Goal: Check status: Check status

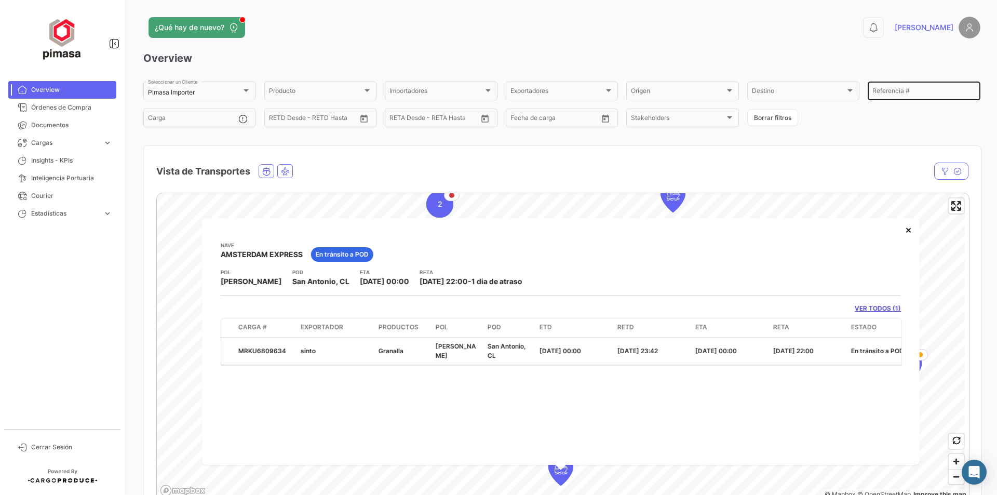
click at [887, 93] on input "Referencia #" at bounding box center [923, 92] width 103 height 7
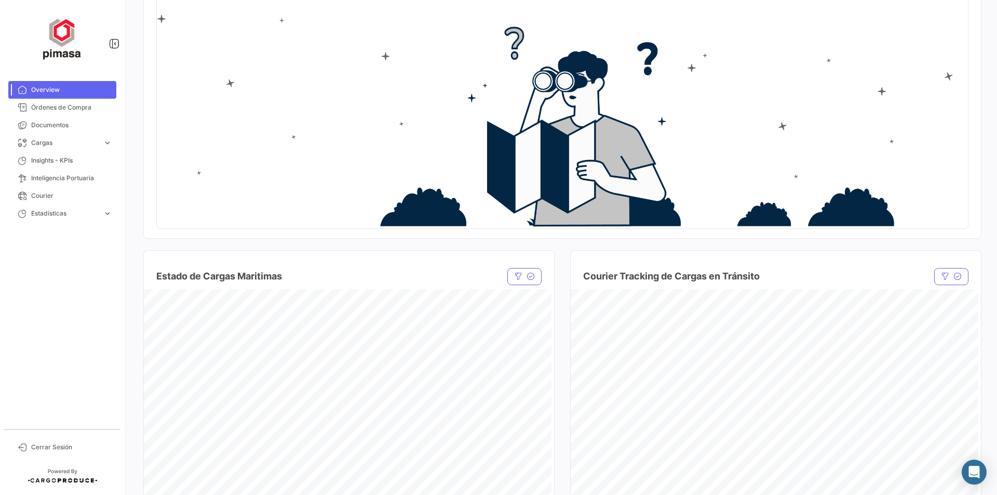
scroll to position [52, 0]
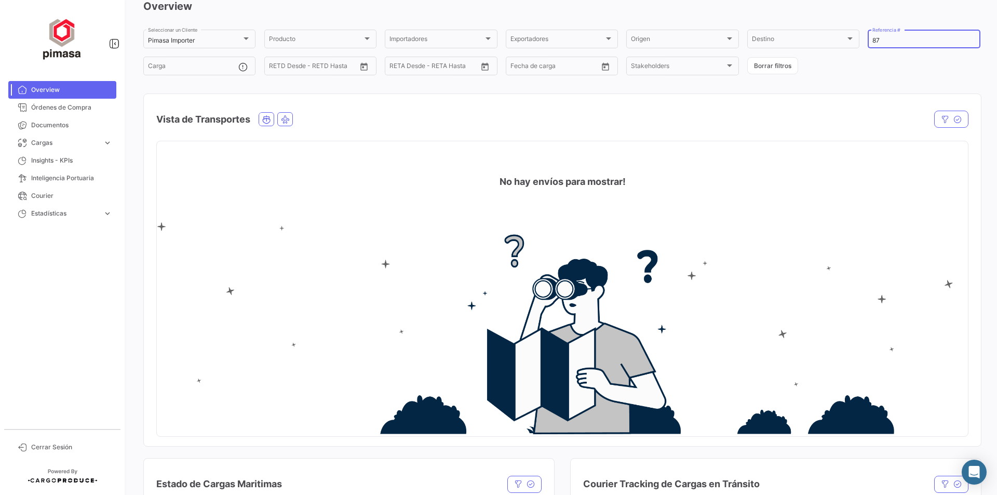
type input "8"
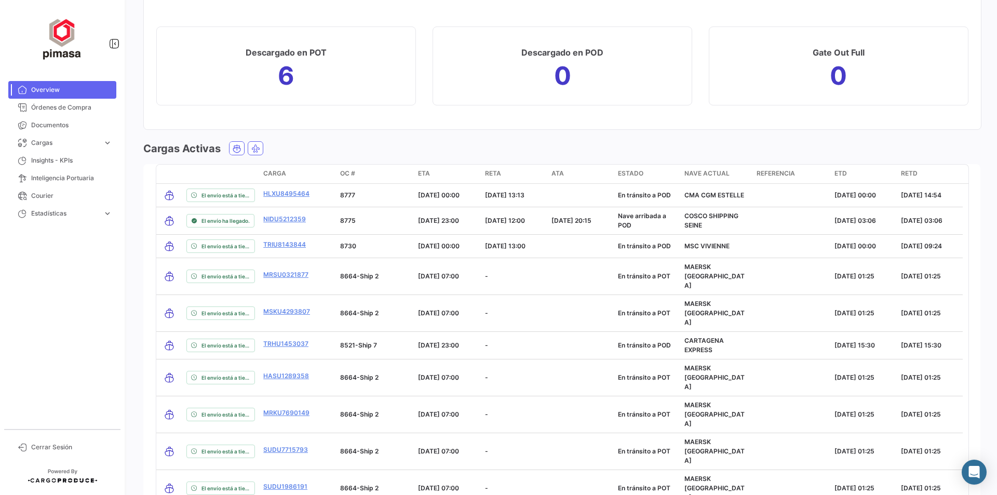
scroll to position [1139, 0]
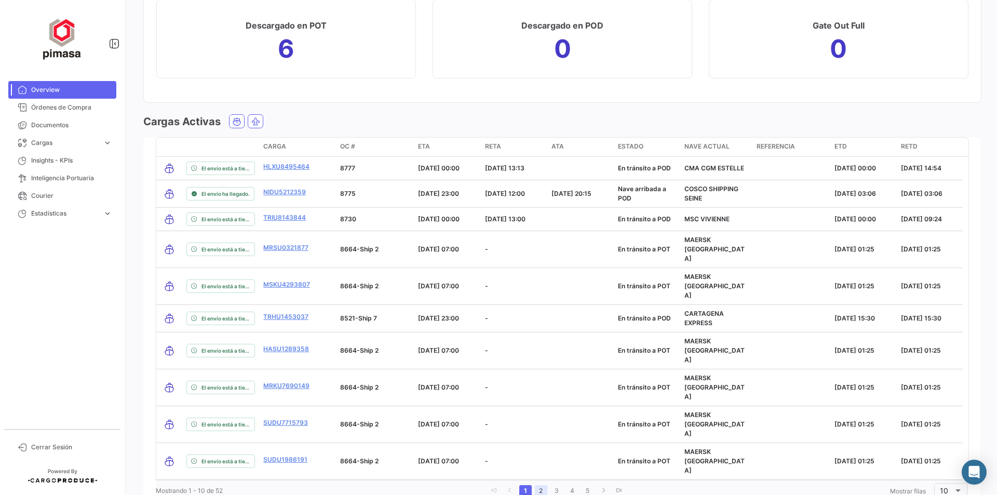
click at [538, 485] on link "2" at bounding box center [541, 490] width 12 height 11
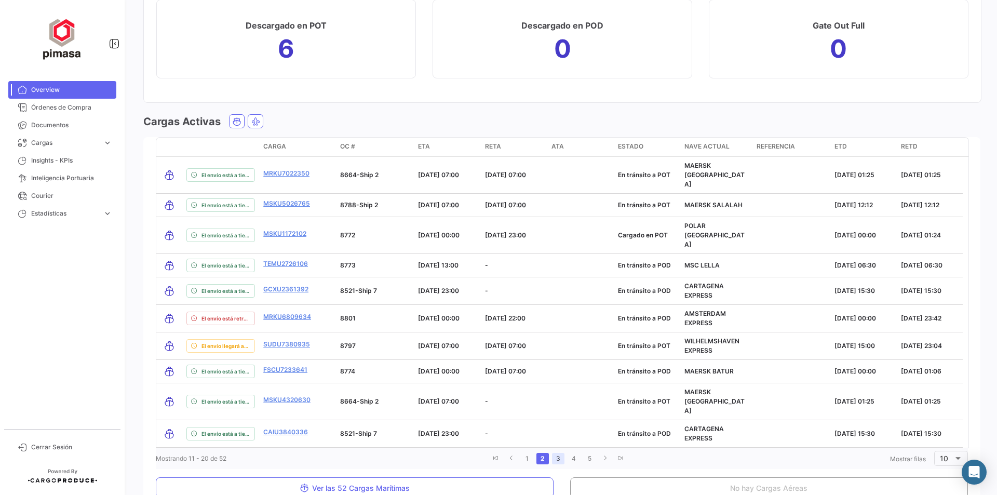
click at [557, 453] on link "3" at bounding box center [558, 458] width 12 height 11
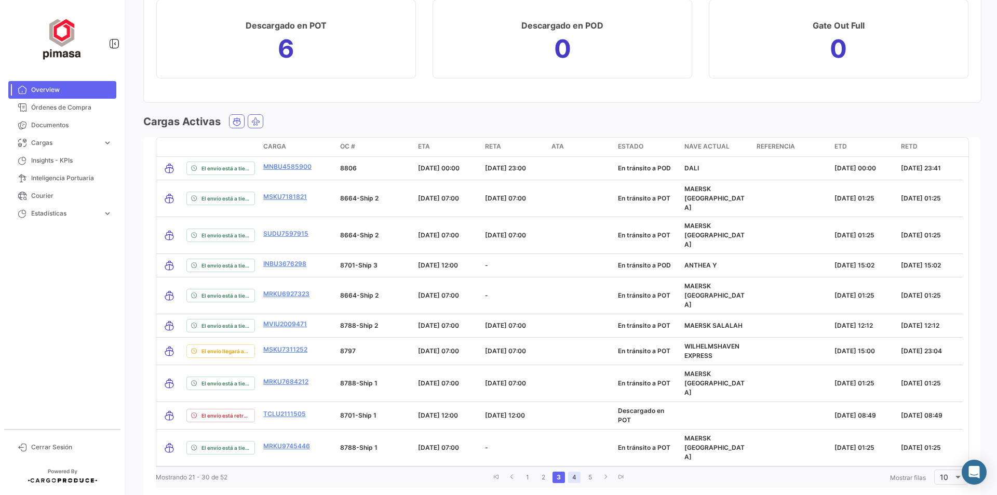
click at [571, 471] on link "4" at bounding box center [574, 476] width 12 height 11
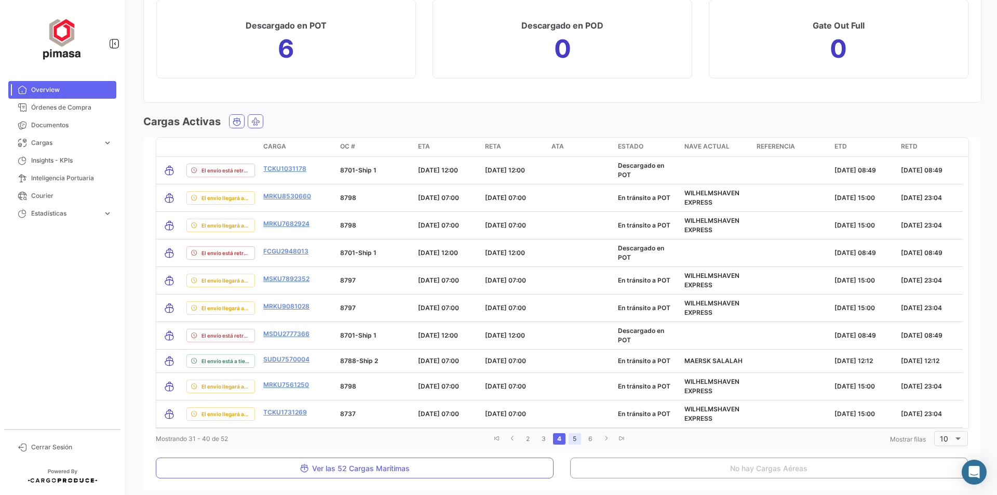
click at [574, 439] on link "5" at bounding box center [575, 438] width 12 height 11
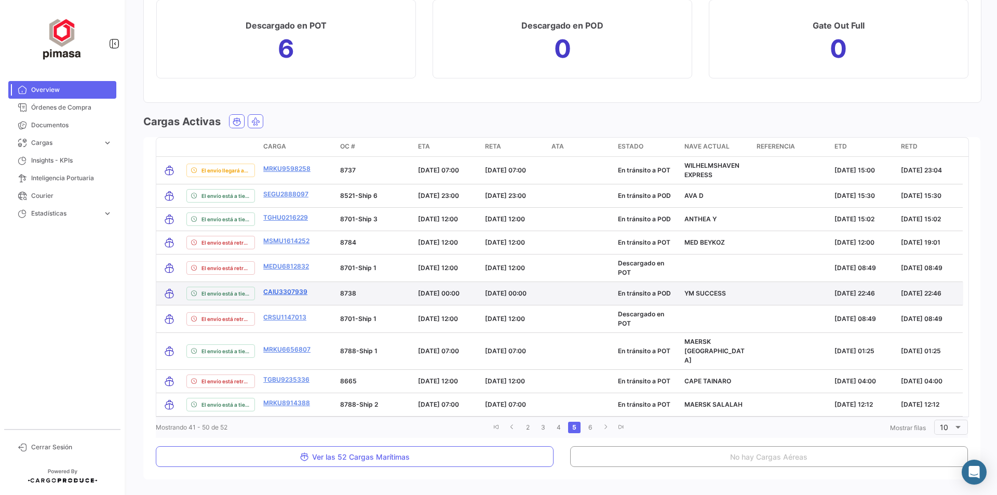
click at [283, 292] on link "CAIU3307939" at bounding box center [285, 291] width 44 height 9
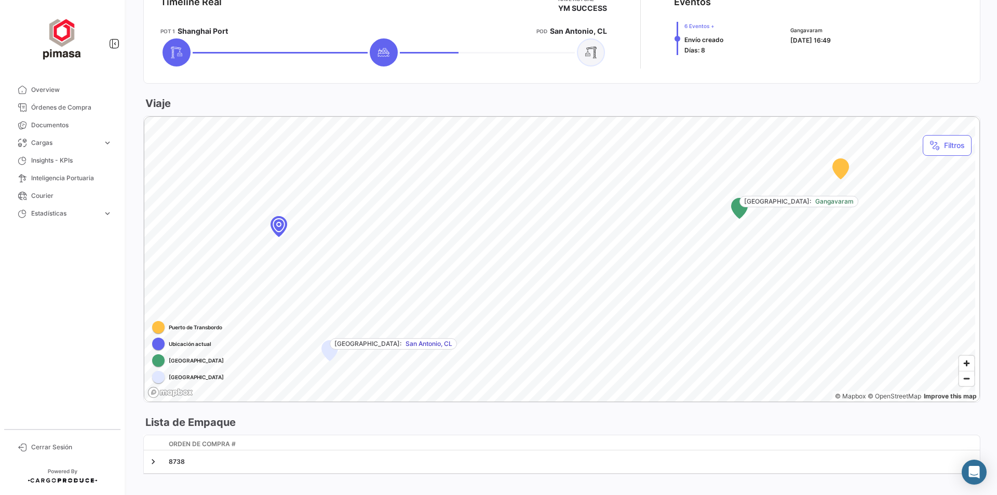
scroll to position [484, 0]
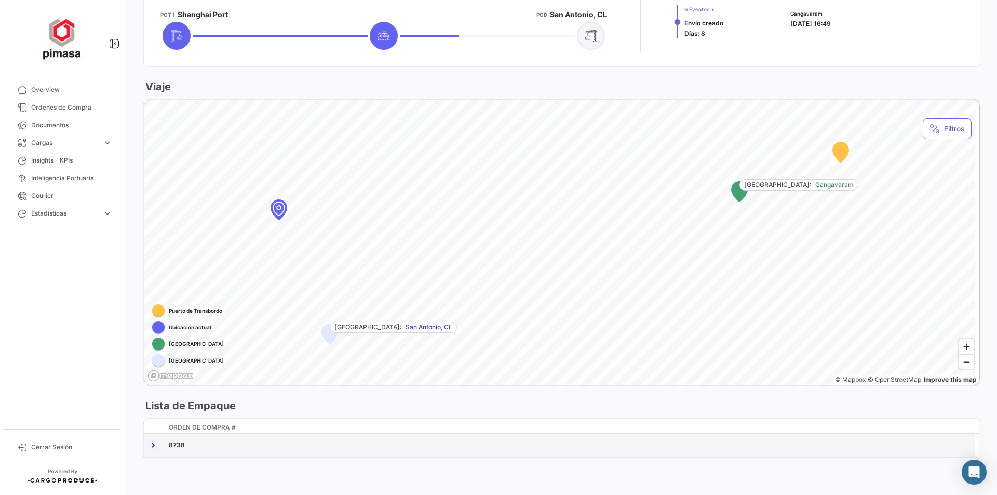
click at [153, 445] on link at bounding box center [153, 445] width 10 height 10
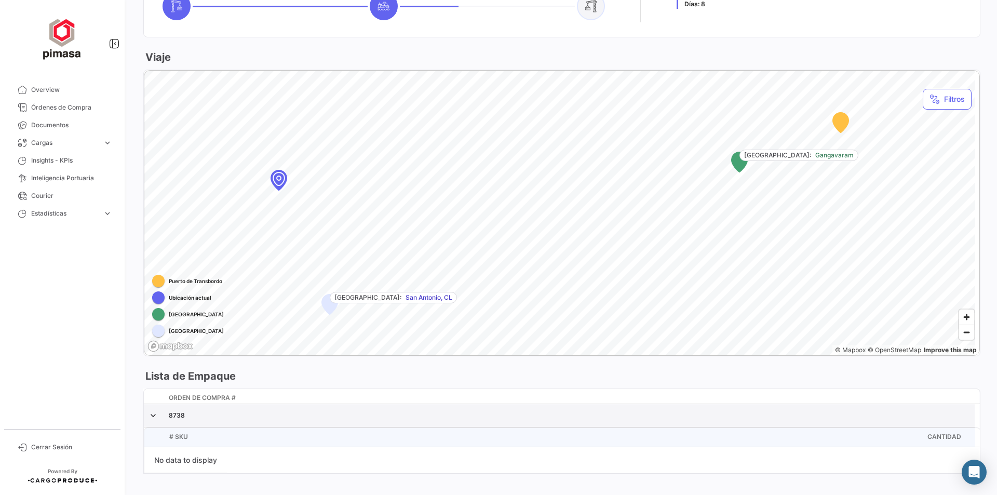
scroll to position [530, 0]
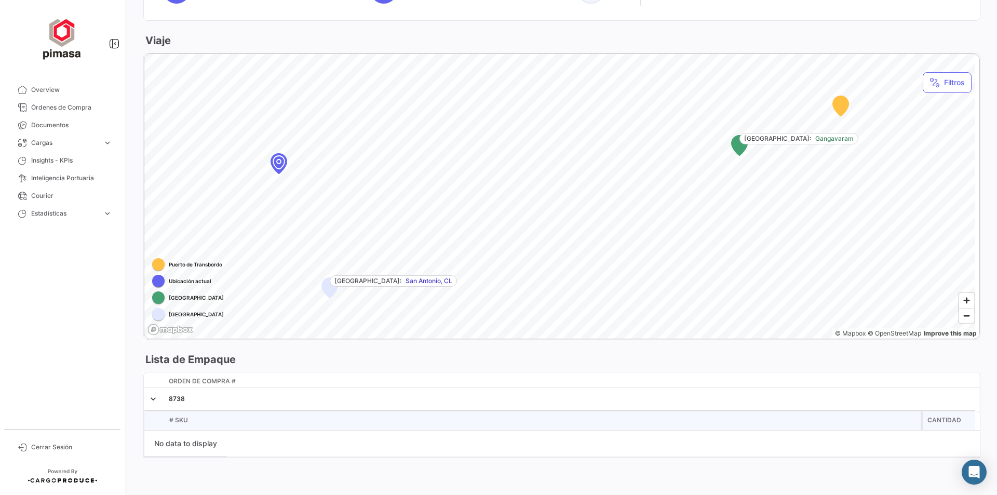
click at [180, 423] on span "# SKU" at bounding box center [178, 419] width 19 height 9
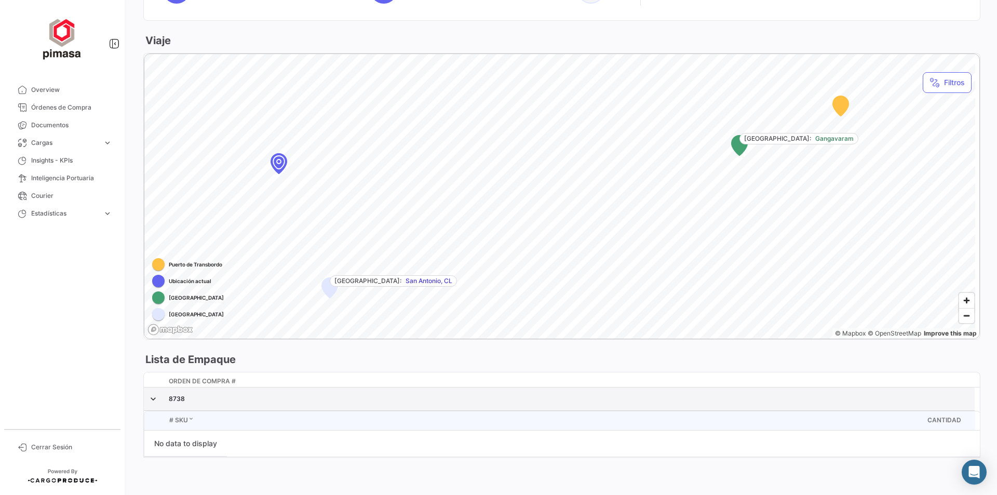
click at [177, 398] on div "8738" at bounding box center [570, 398] width 802 height 9
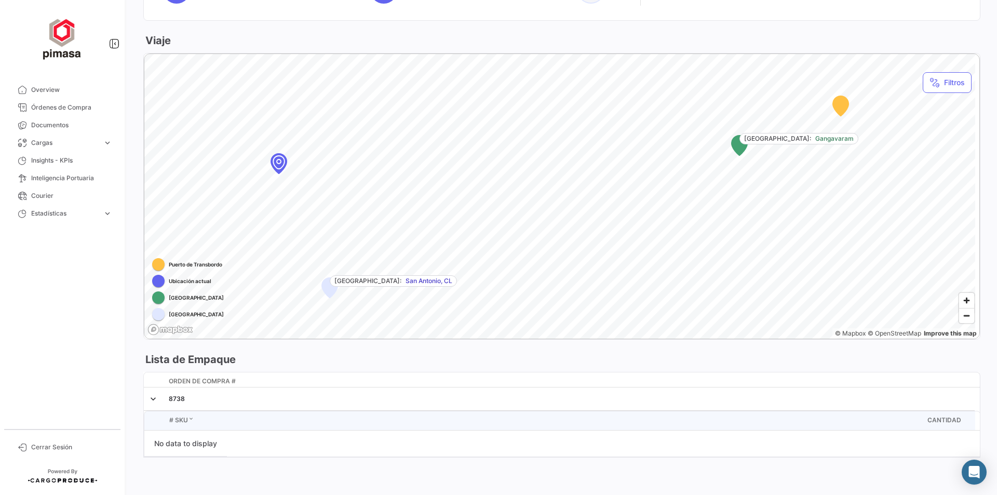
click at [150, 401] on link at bounding box center [153, 399] width 10 height 10
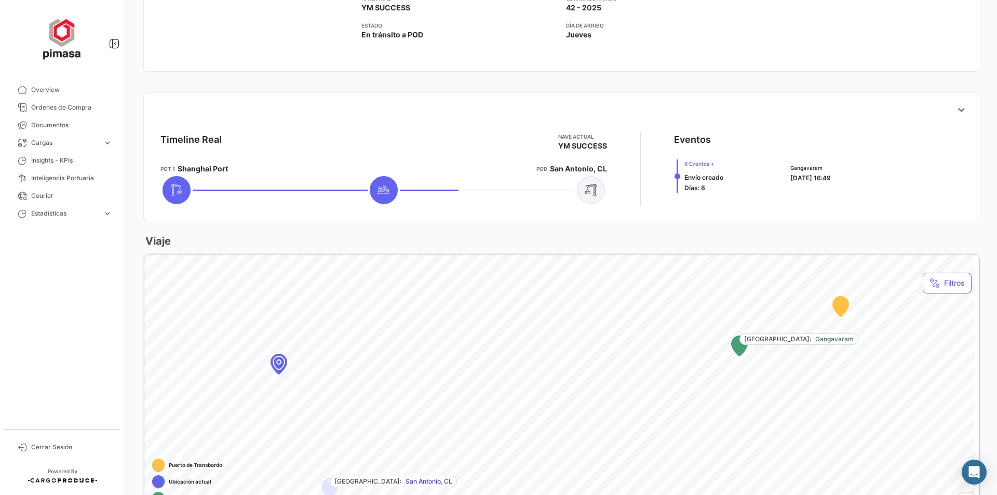
scroll to position [380, 0]
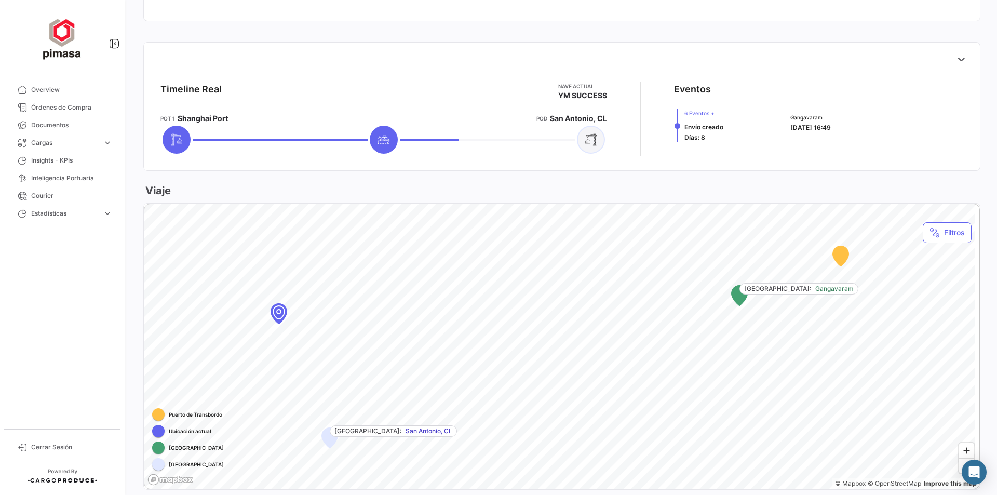
click at [281, 314] on div "Map marker" at bounding box center [278, 311] width 93 height 93
click at [559, 355] on div "Map marker" at bounding box center [559, 352] width 93 height 93
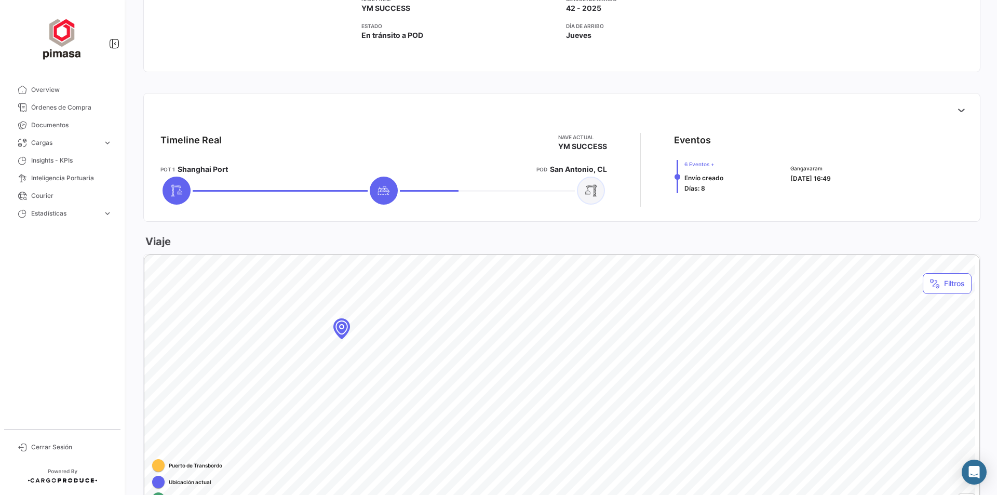
scroll to position [328, 0]
click at [171, 190] on icon at bounding box center [176, 191] width 12 height 12
click at [378, 186] on icon at bounding box center [384, 191] width 12 height 12
click at [380, 190] on icon at bounding box center [384, 191] width 12 height 12
click at [54, 89] on span "Overview" at bounding box center [71, 89] width 81 height 9
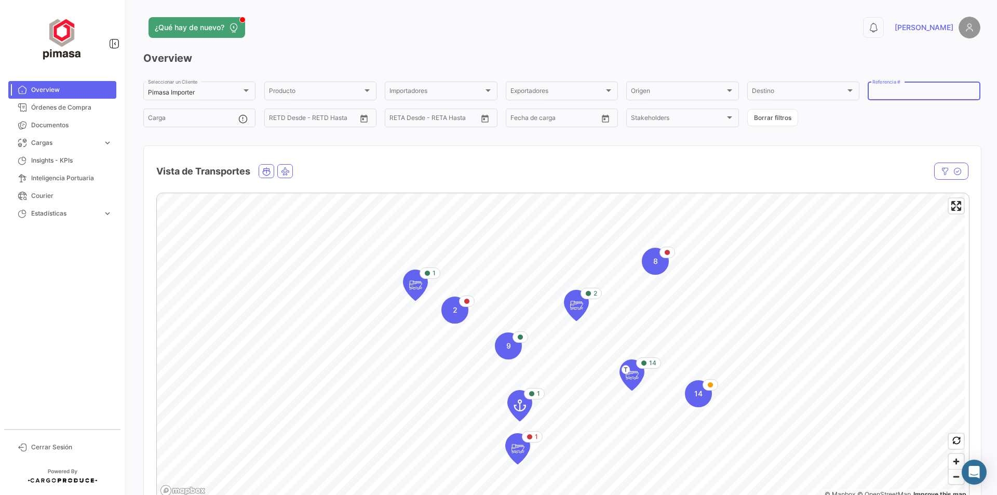
click at [910, 91] on input "Referencia #" at bounding box center [923, 92] width 103 height 7
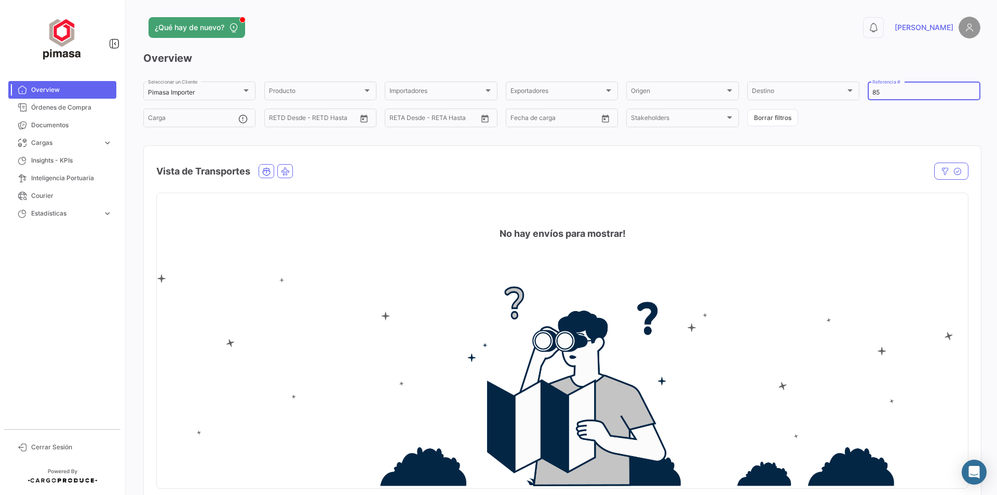
type input "8"
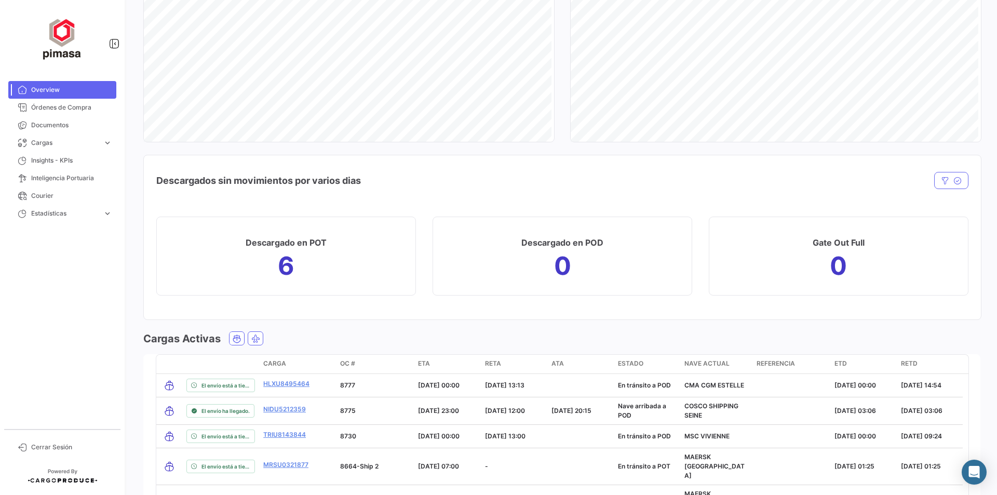
scroll to position [1088, 0]
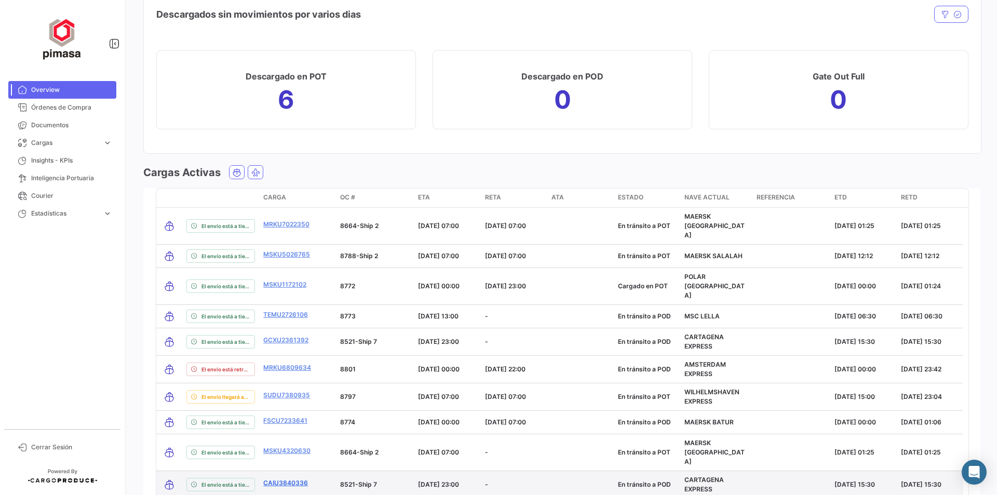
click at [290, 478] on link "CAIU3840336" at bounding box center [285, 482] width 45 height 9
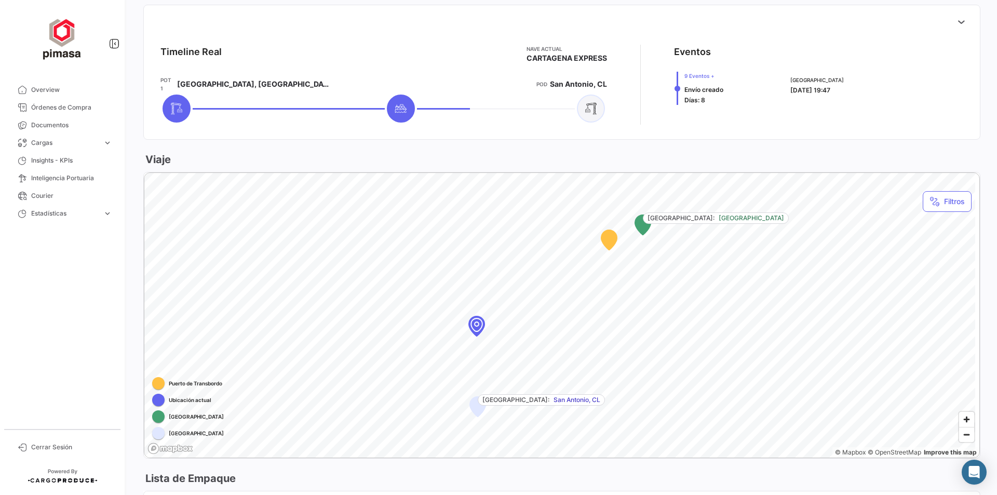
scroll to position [425, 0]
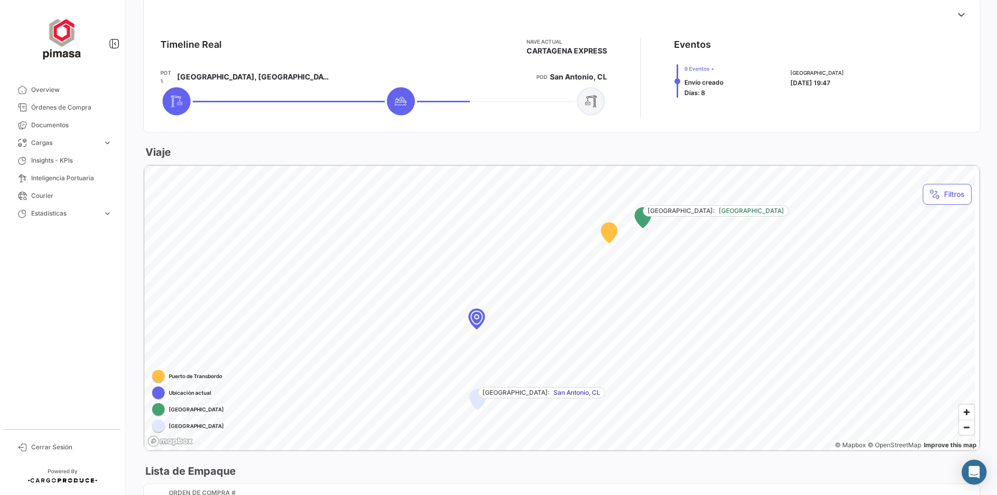
click at [477, 311] on div "Map marker" at bounding box center [475, 317] width 93 height 93
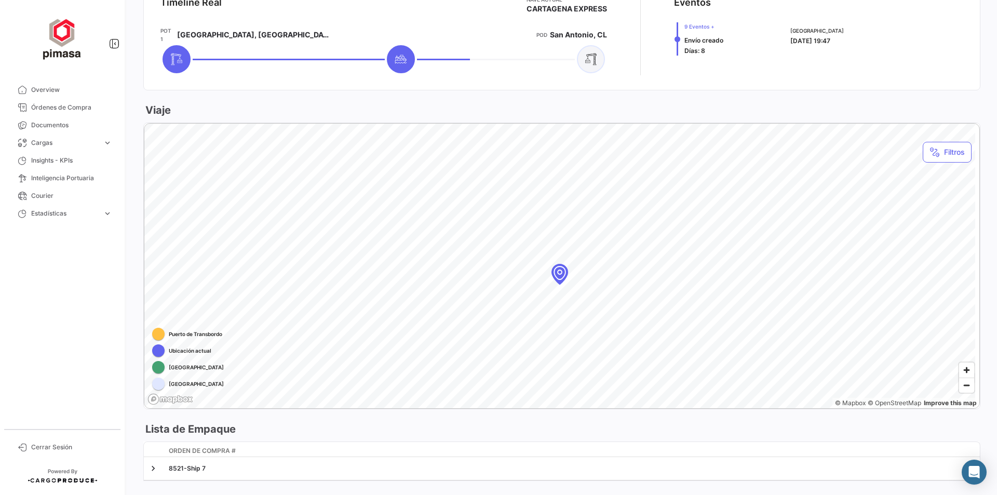
scroll to position [467, 0]
click at [959, 380] on span "Zoom out" at bounding box center [966, 385] width 15 height 15
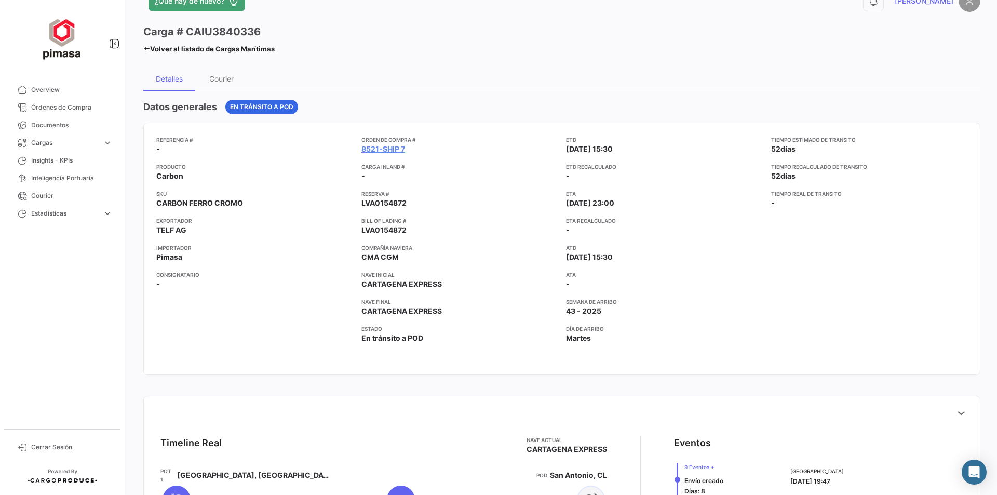
scroll to position [0, 0]
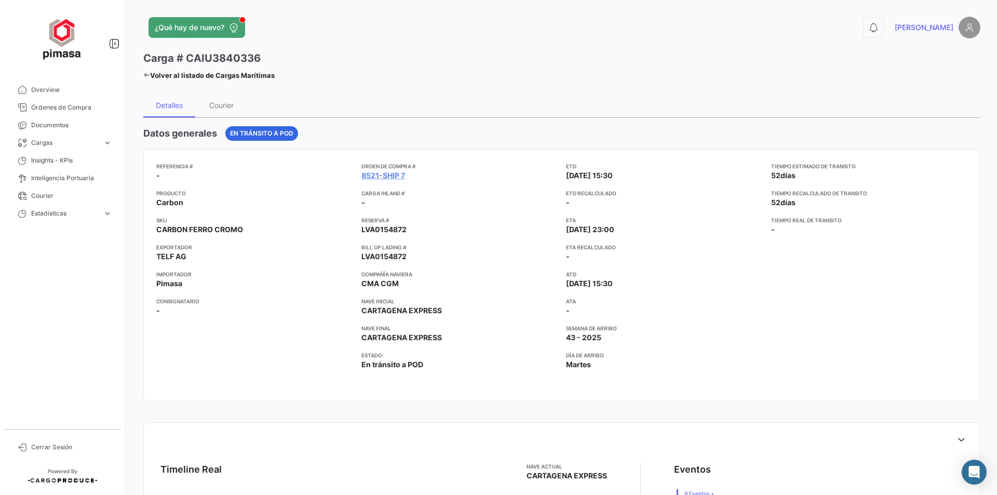
click at [170, 79] on link "Volver al listado de Cargas Marítimas" at bounding box center [208, 75] width 131 height 15
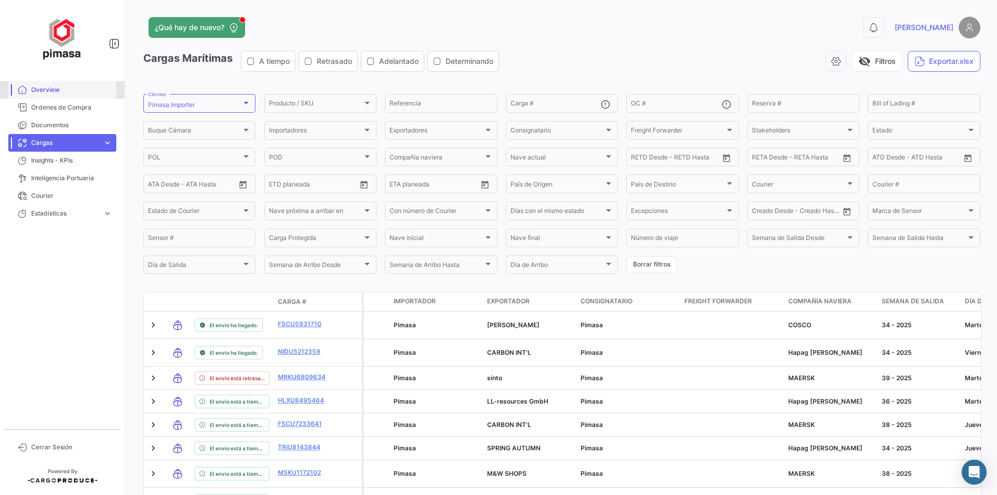
click at [50, 89] on span "Overview" at bounding box center [71, 89] width 81 height 9
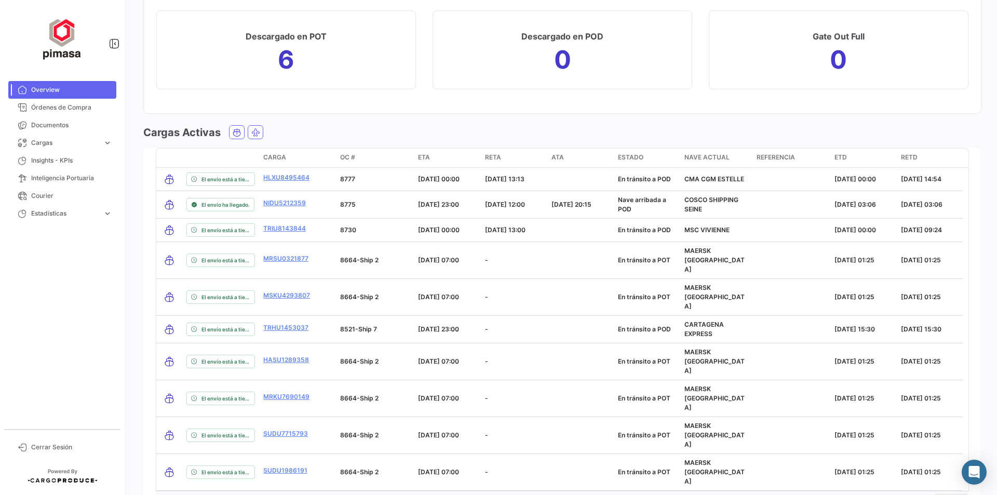
scroll to position [1152, 0]
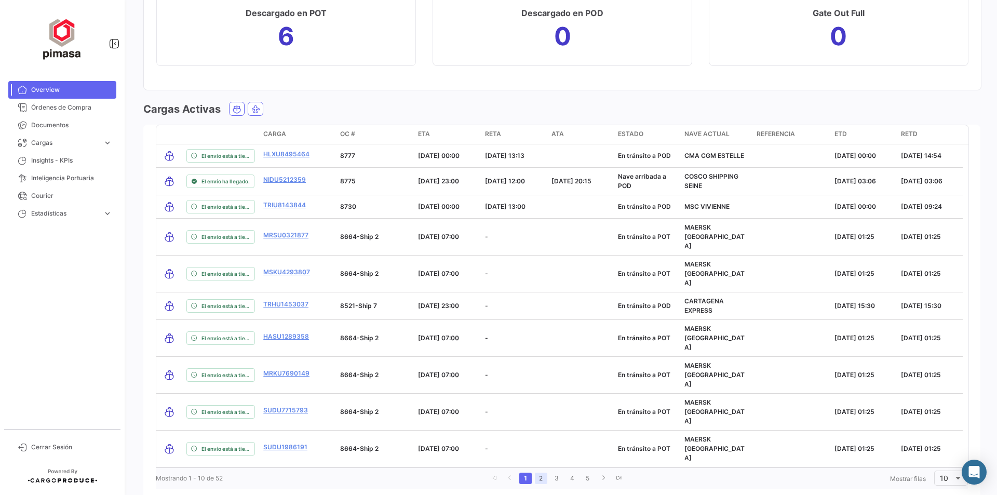
click at [538, 473] on link "2" at bounding box center [541, 478] width 12 height 11
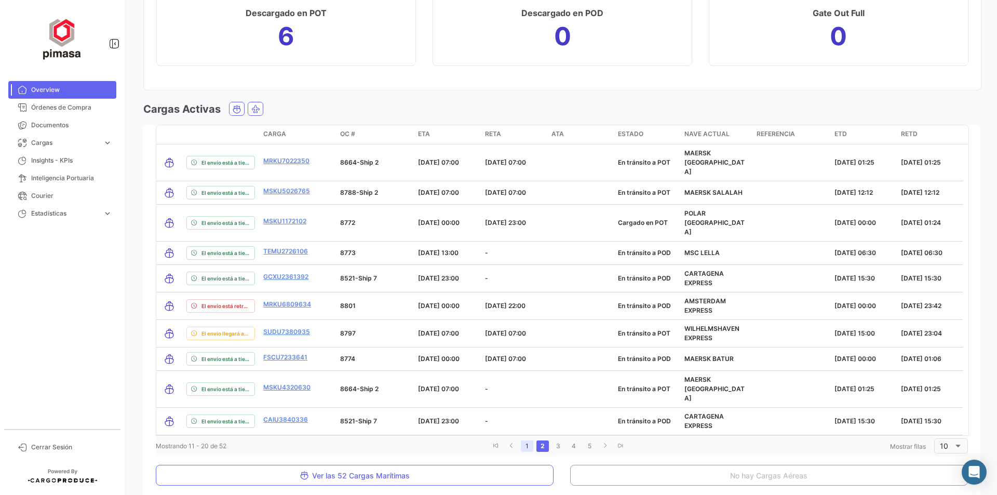
click at [527, 440] on link "1" at bounding box center [527, 445] width 12 height 11
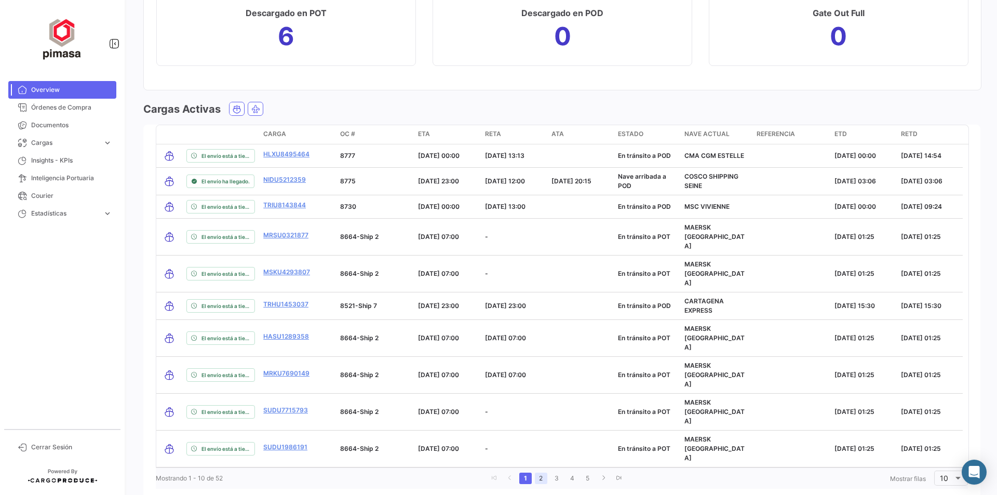
click at [539, 473] on link "2" at bounding box center [541, 478] width 12 height 11
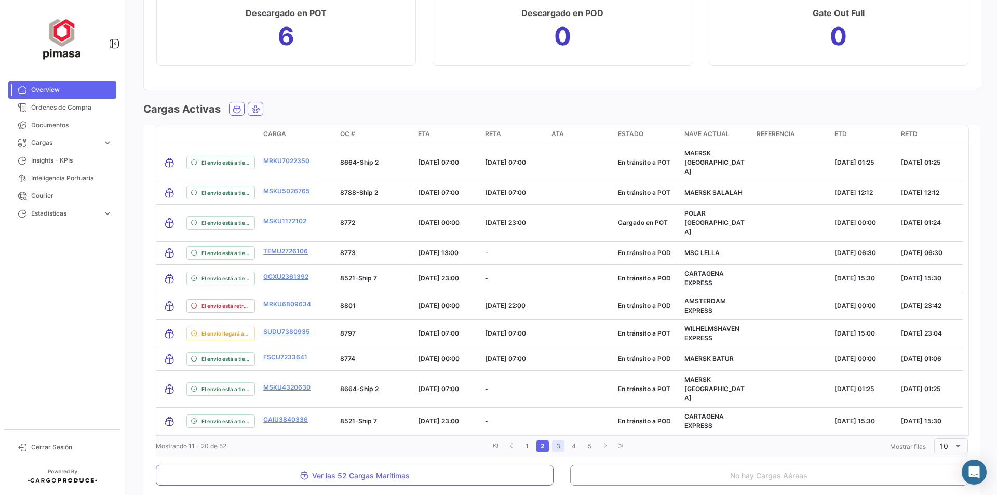
click at [553, 440] on link "3" at bounding box center [558, 445] width 12 height 11
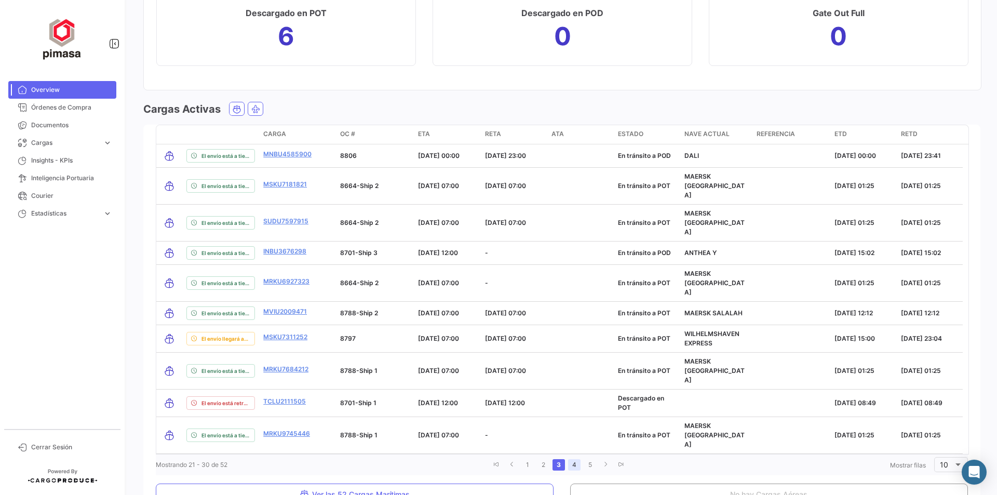
click at [569, 459] on link "4" at bounding box center [574, 464] width 12 height 11
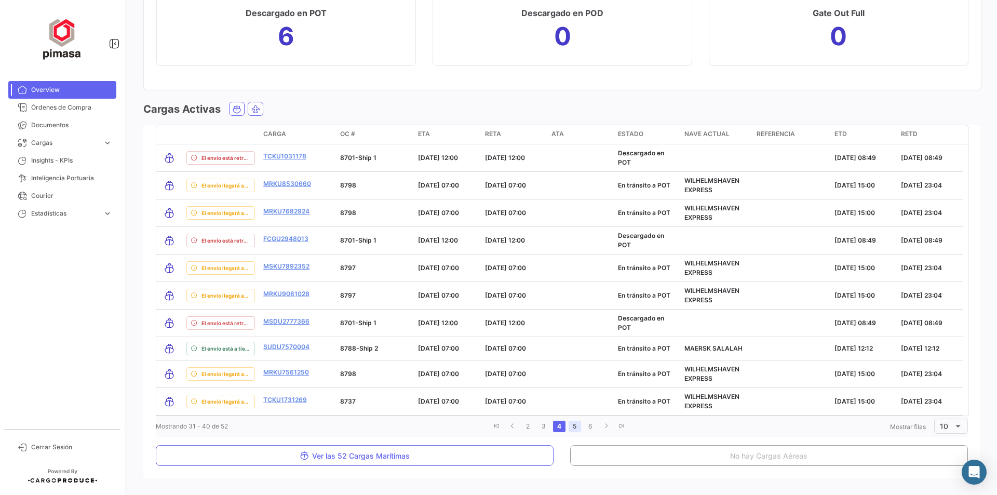
click at [569, 424] on link "5" at bounding box center [575, 426] width 12 height 11
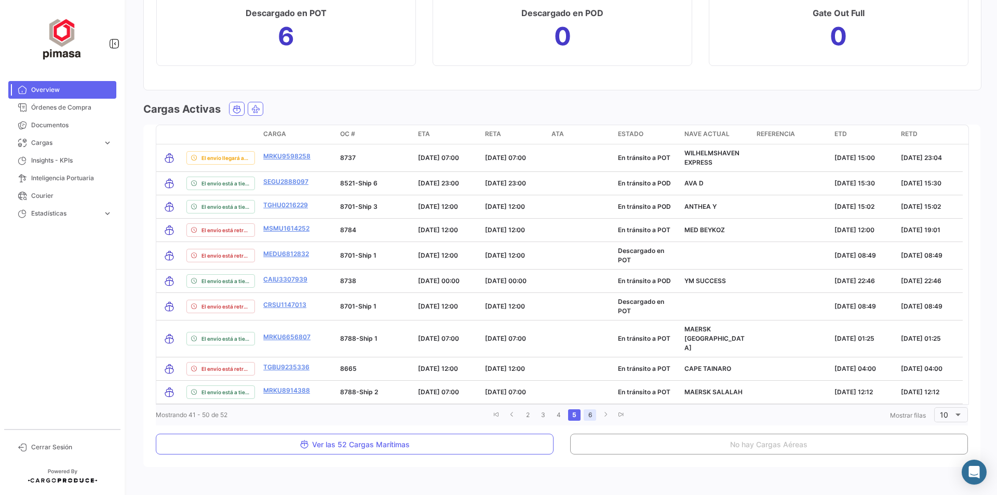
click at [584, 409] on link "6" at bounding box center [590, 414] width 12 height 11
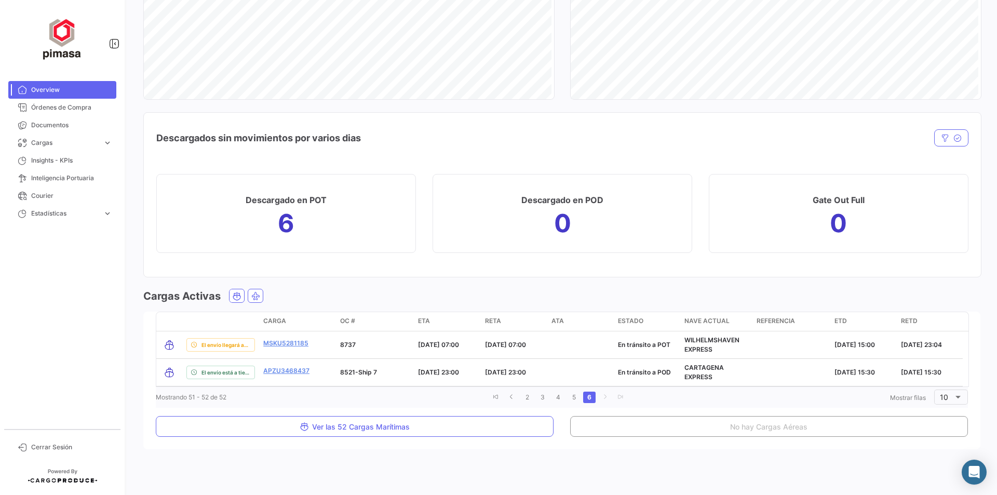
scroll to position [965, 0]
click at [513, 400] on link "go to previous page" at bounding box center [511, 397] width 12 height 11
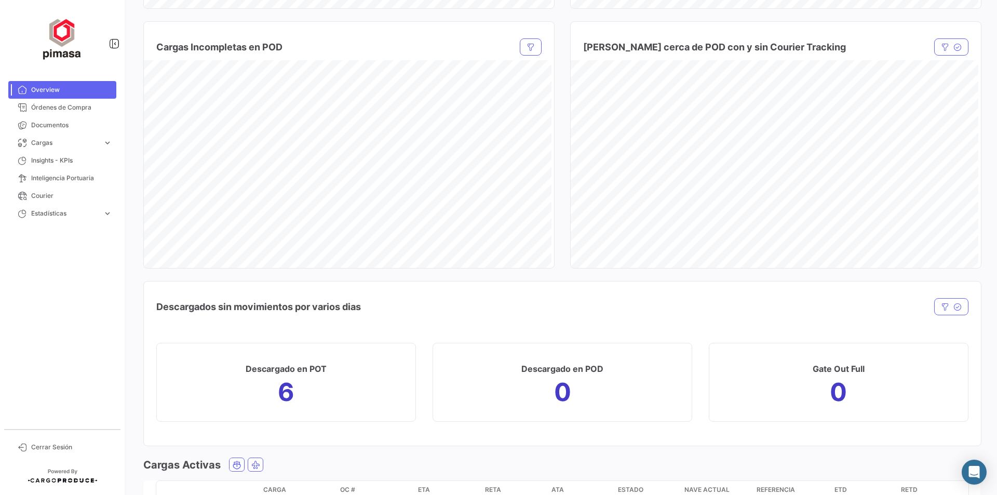
scroll to position [788, 0]
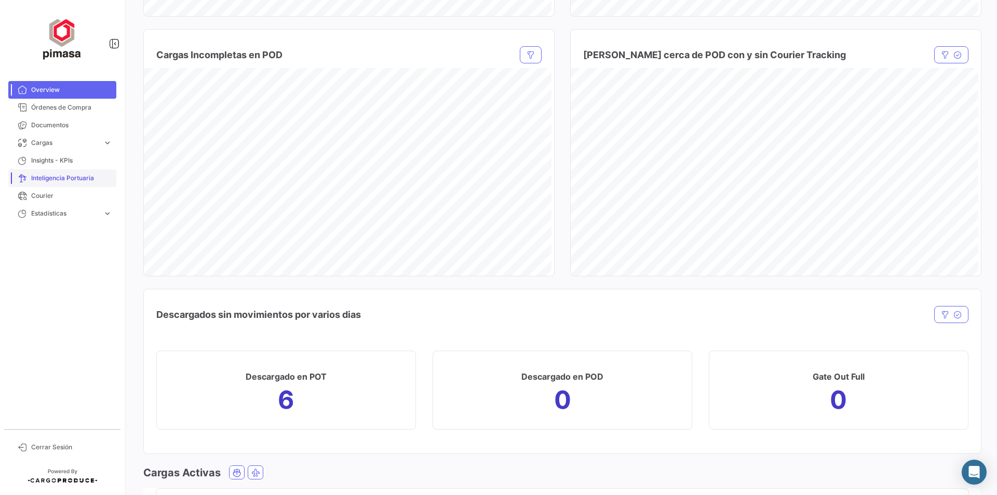
click at [80, 174] on span "Inteligencia Portuaria" at bounding box center [71, 177] width 81 height 9
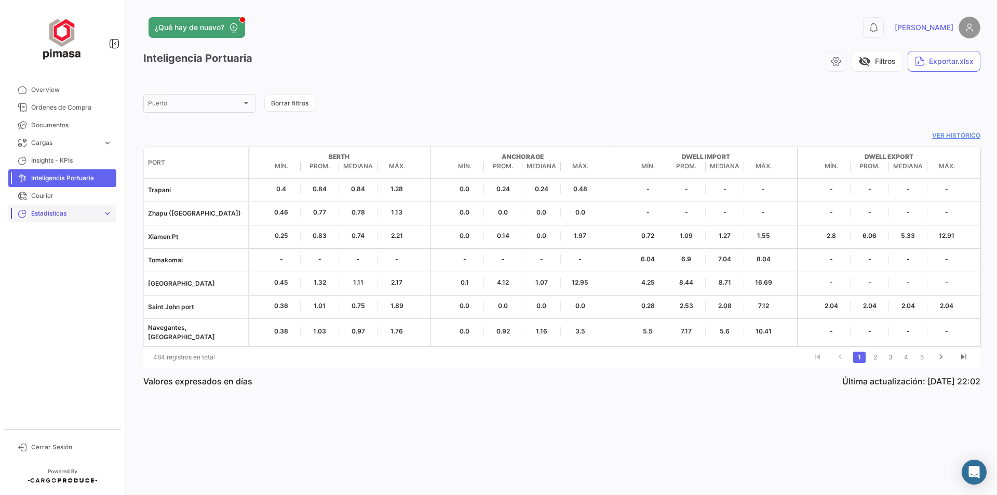
click at [102, 211] on link "Estadísticas expand_more" at bounding box center [62, 214] width 108 height 18
click at [61, 214] on span "Estadísticas" at bounding box center [65, 213] width 68 height 9
click at [49, 160] on span "Insights - KPIs" at bounding box center [71, 160] width 81 height 9
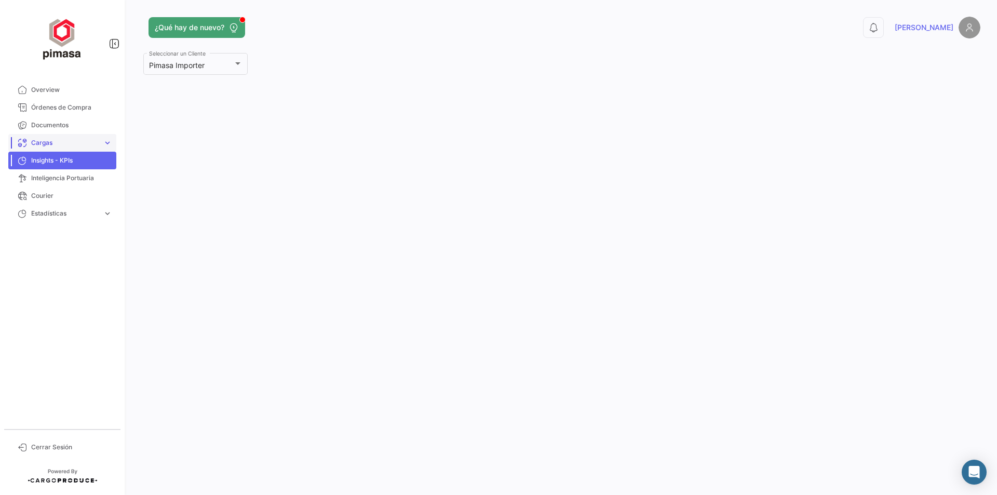
click at [39, 143] on span "Cargas" at bounding box center [65, 142] width 68 height 9
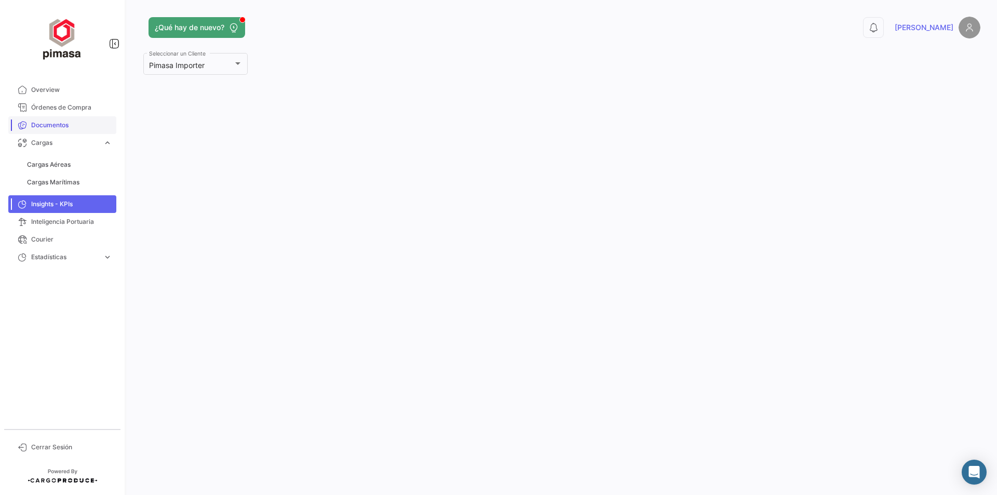
click at [52, 128] on span "Documentos" at bounding box center [71, 124] width 81 height 9
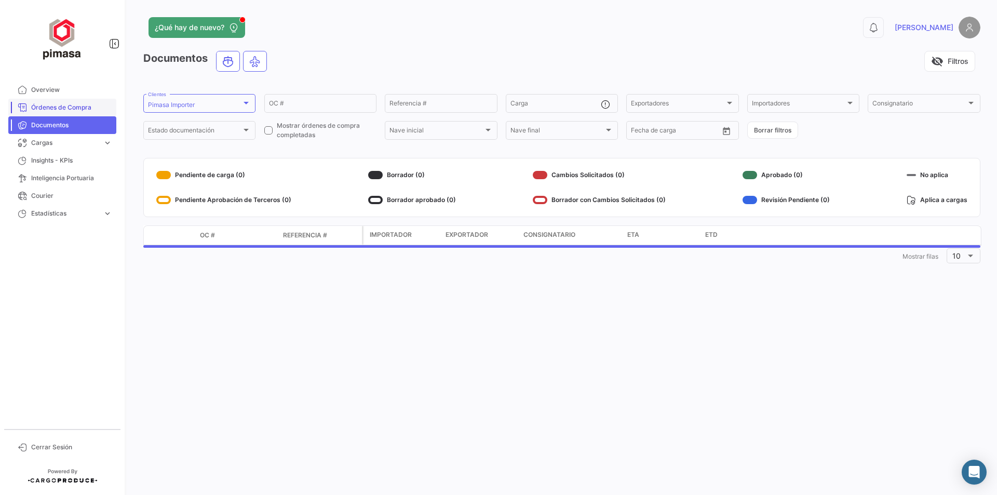
click at [58, 108] on span "Órdenes de Compra" at bounding box center [71, 107] width 81 height 9
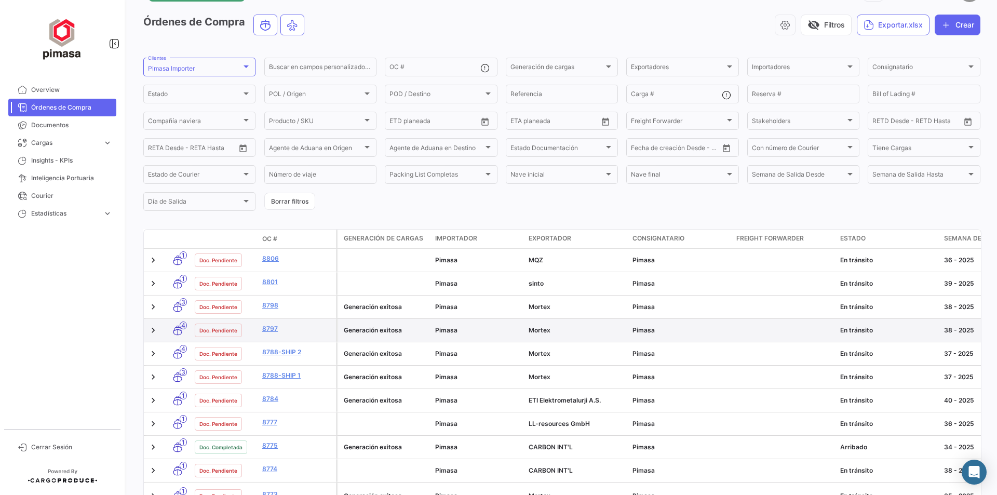
scroll to position [104, 0]
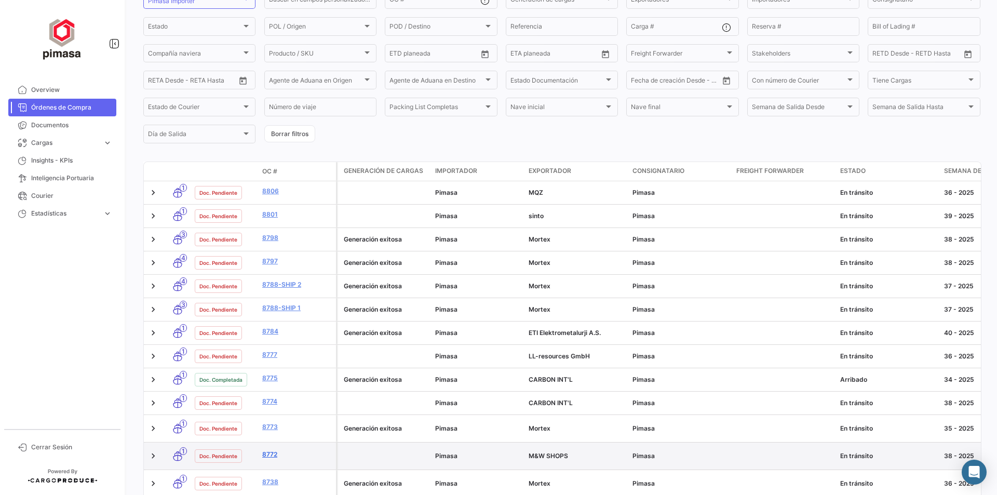
click at [273, 450] on link "8772" at bounding box center [297, 454] width 70 height 9
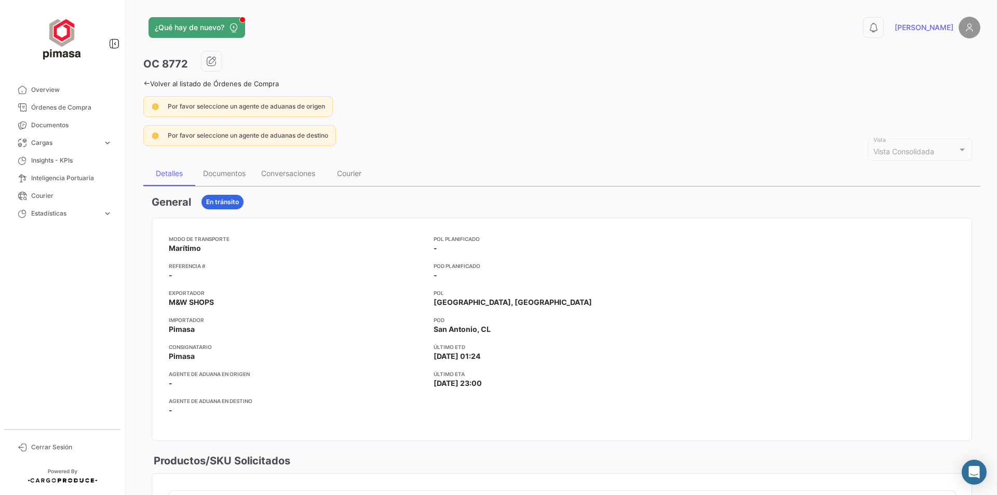
click at [171, 80] on link "Volver al listado de Órdenes de Compra" at bounding box center [211, 83] width 136 height 8
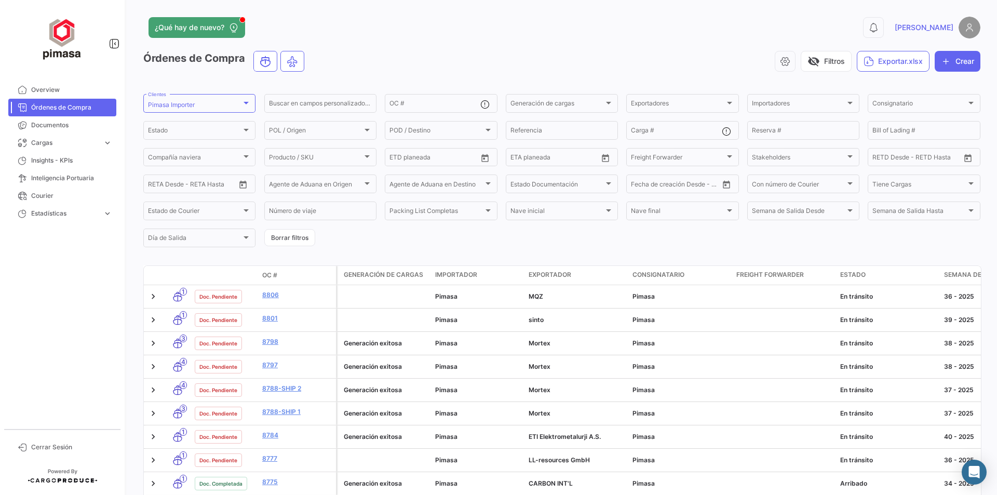
click at [622, 55] on div "visibility_off Filtros Exportar.xlsx Crear" at bounding box center [647, 61] width 668 height 21
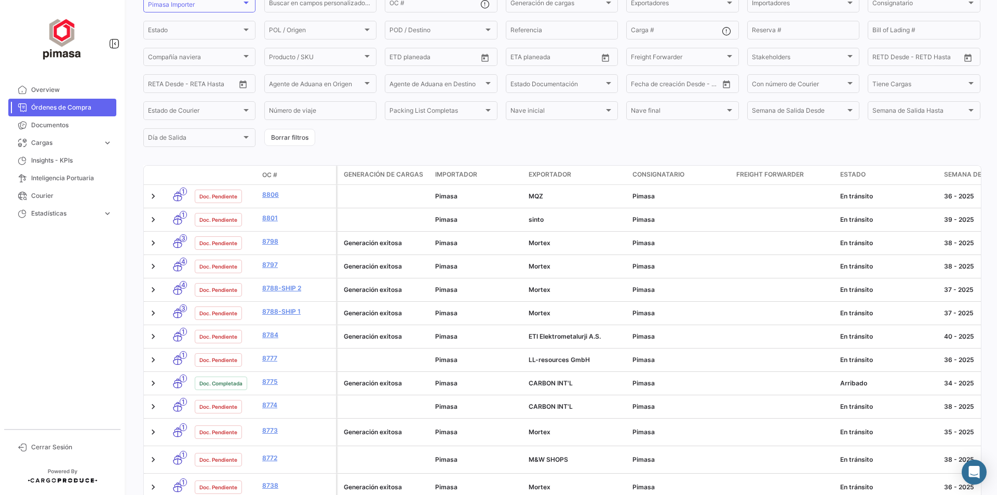
scroll to position [75, 0]
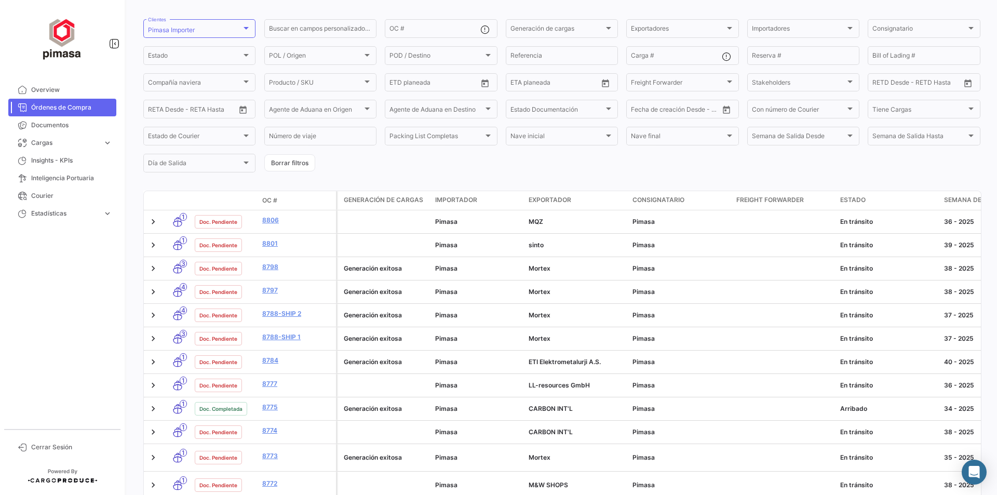
click at [396, 166] on form "Pimasa Importer Clientes Buscar en [PERSON_NAME] personalizados... OC # Generac…" at bounding box center [561, 96] width 837 height 156
click at [590, 11] on app-list-header "Órdenes de Compra visibility_off Filtros Exportar.xlsx Crear Pimasa Importer Cl…" at bounding box center [561, 75] width 837 height 198
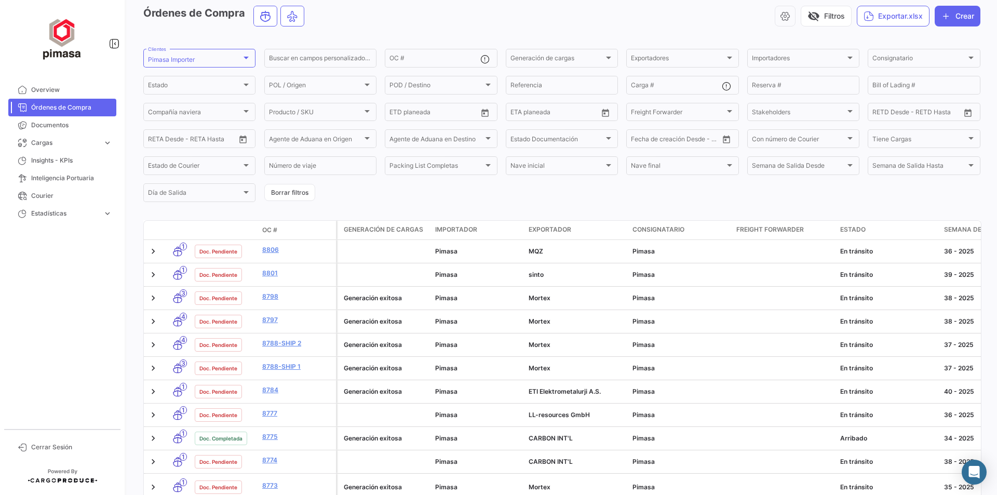
scroll to position [0, 0]
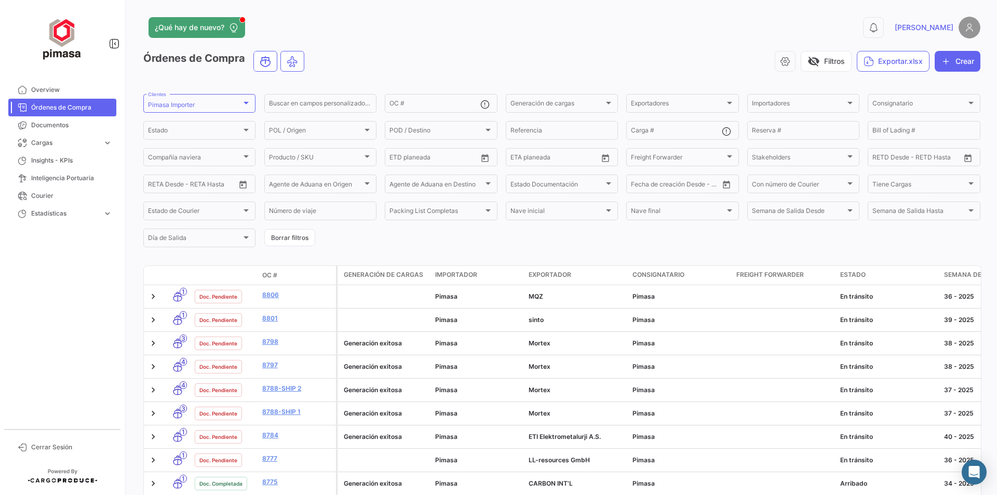
click at [340, 257] on div "Órdenes de Compra visibility_off Filtros Exportar.xlsx Crear Pimasa Importer Cl…" at bounding box center [561, 425] width 837 height 748
